Goal: Transaction & Acquisition: Purchase product/service

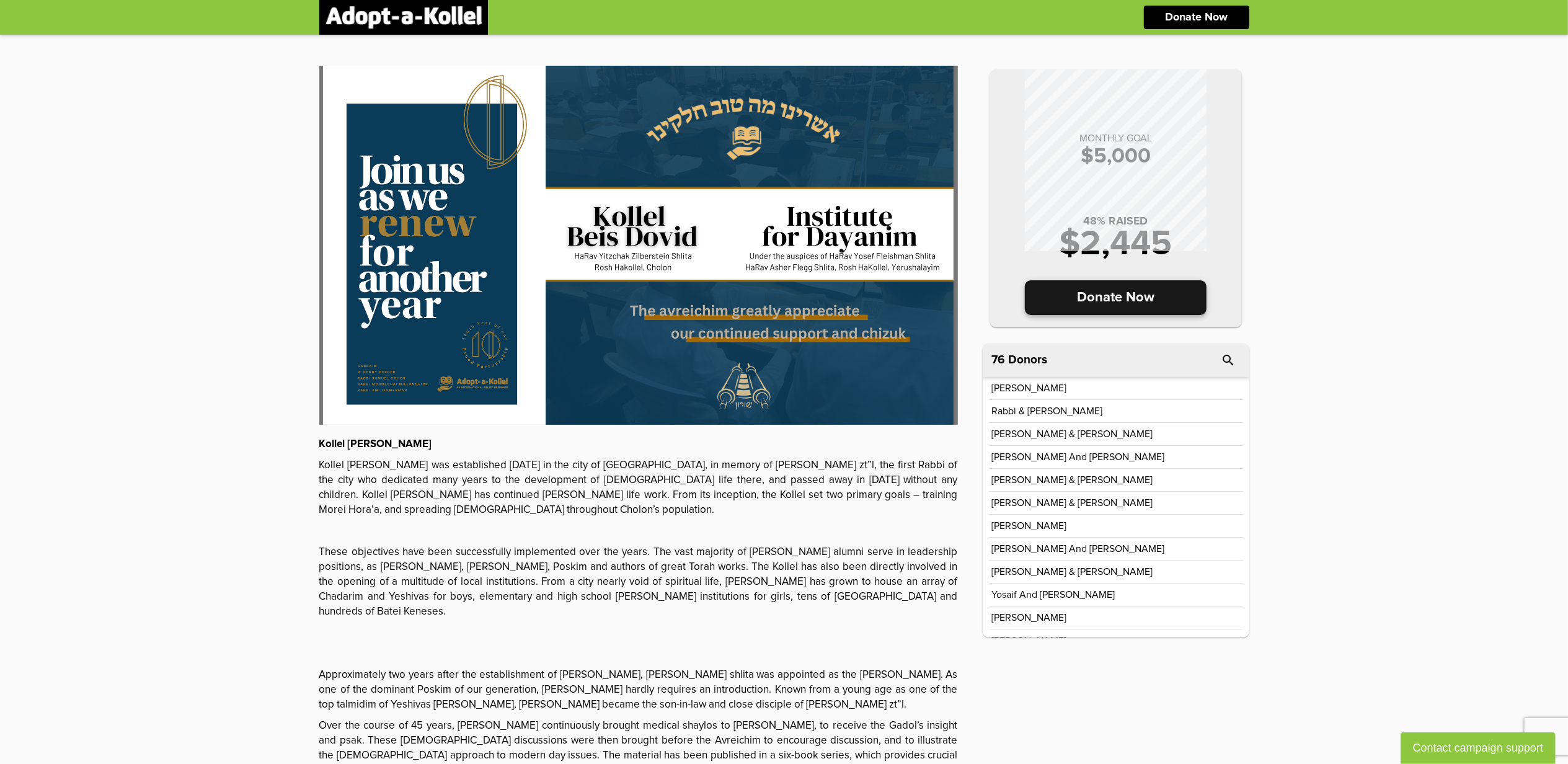
click at [1122, 298] on p "Donate Now" at bounding box center [1116, 297] width 181 height 35
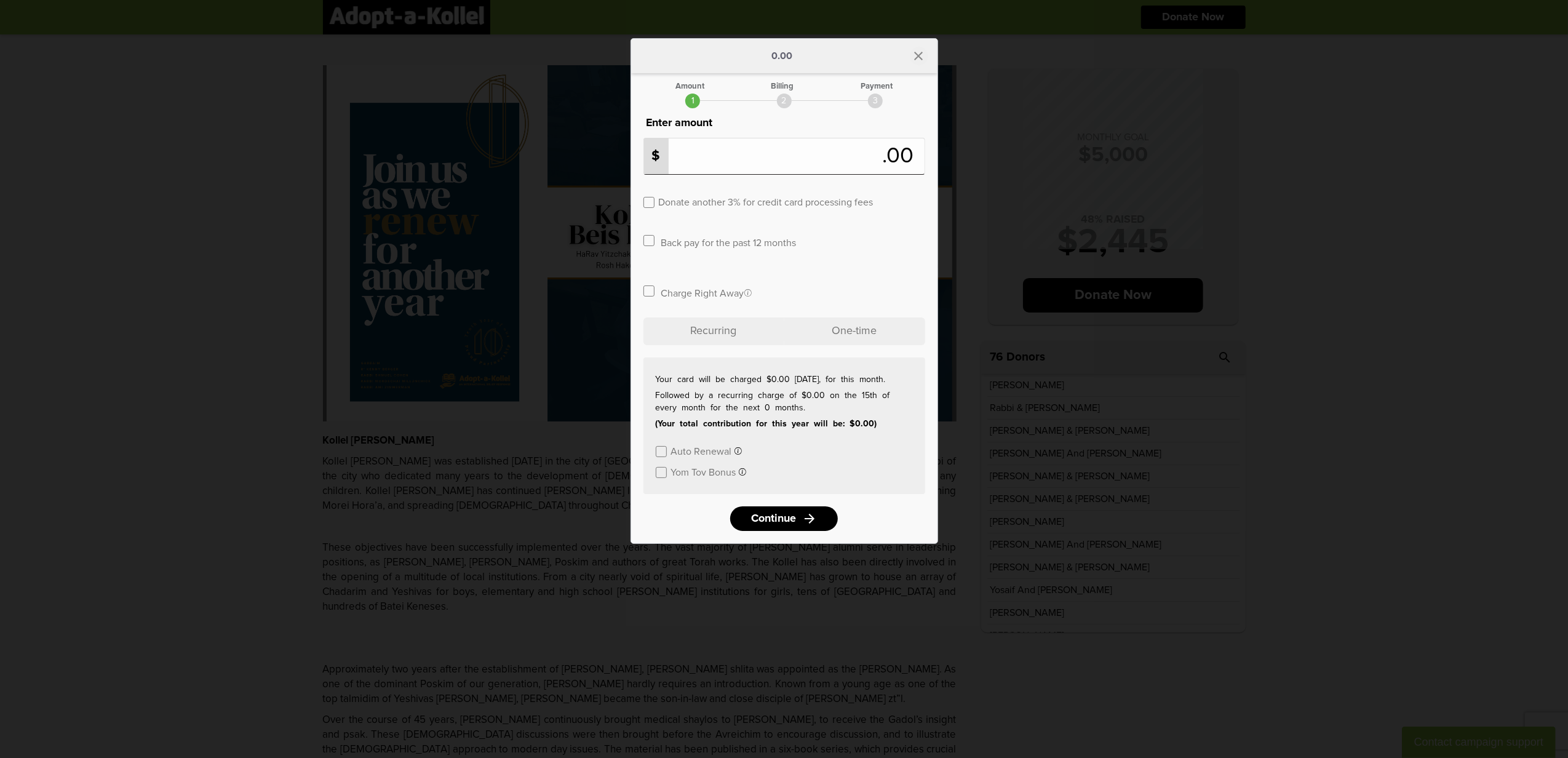
click at [916, 52] on icon "close" at bounding box center [918, 56] width 15 height 15
